Goal: Entertainment & Leisure: Consume media (video, audio)

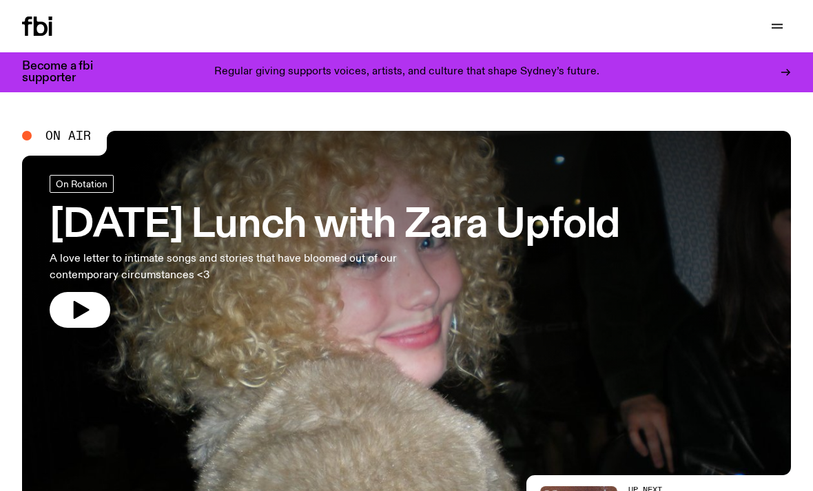
click at [61, 138] on span "On Air" at bounding box center [67, 135] width 45 height 12
click at [90, 315] on icon "button" at bounding box center [80, 310] width 22 height 22
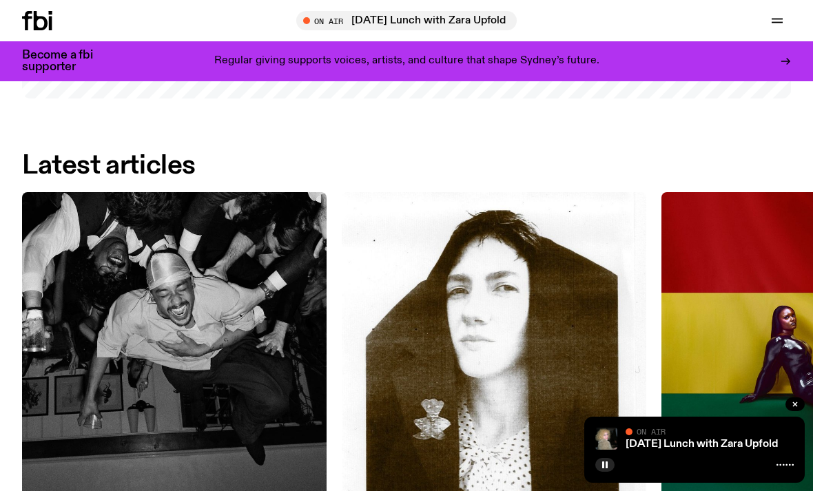
scroll to position [1302, 0]
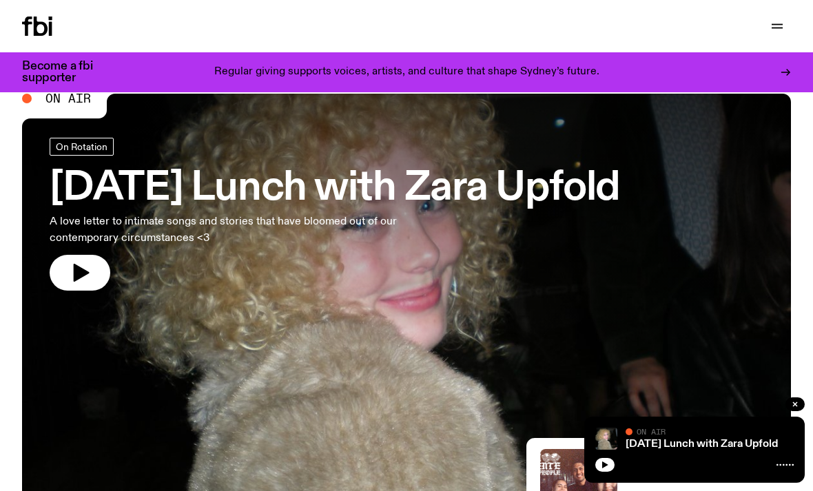
scroll to position [38, 0]
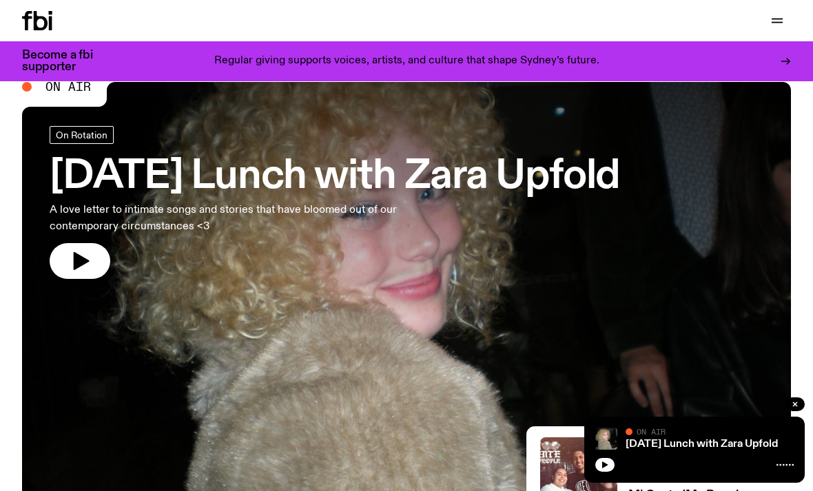
click at [795, 411] on button "button" at bounding box center [794, 404] width 19 height 14
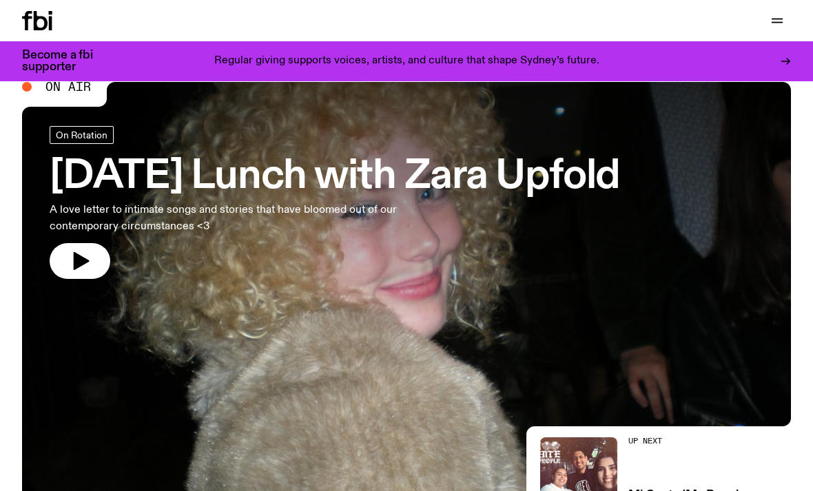
click at [614, 490] on img at bounding box center [578, 475] width 77 height 77
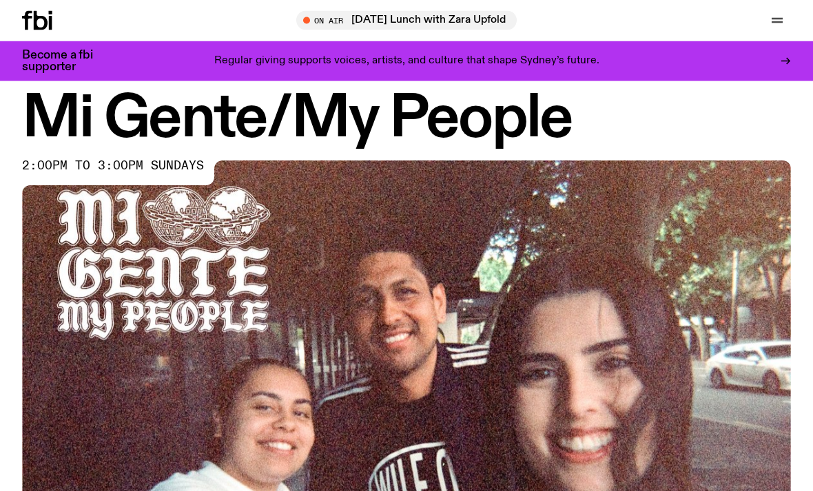
scroll to position [5, 0]
